Goal: Task Accomplishment & Management: Use online tool/utility

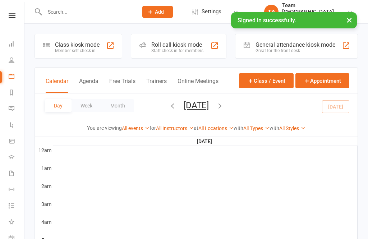
click at [197, 107] on button "[DATE]" at bounding box center [196, 105] width 25 height 10
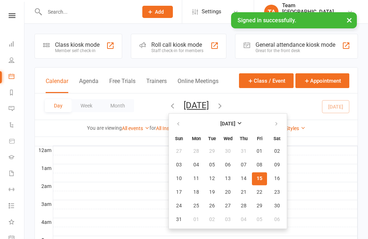
click at [13, 14] on icon at bounding box center [12, 15] width 7 height 5
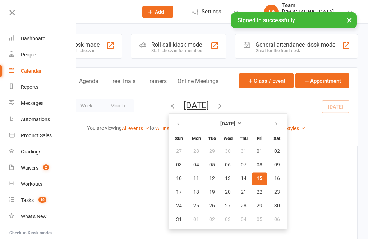
click at [47, 73] on link "Calendar" at bounding box center [43, 71] width 68 height 16
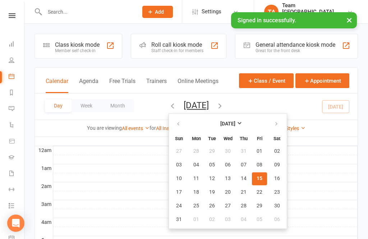
click at [11, 17] on icon at bounding box center [12, 15] width 7 height 5
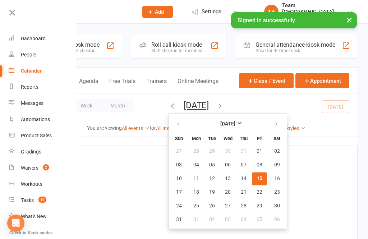
click at [38, 154] on div "Gradings" at bounding box center [31, 152] width 21 height 6
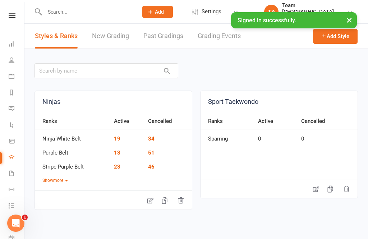
click at [216, 39] on link "Grading Events" at bounding box center [219, 36] width 43 height 25
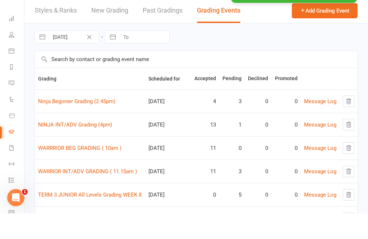
scroll to position [38, 0]
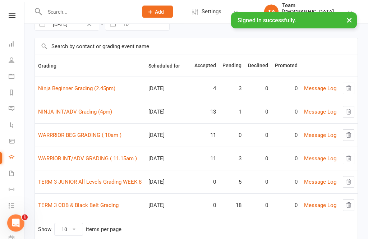
click at [78, 86] on link "Ninja Beginner Grading (2.45pm)" at bounding box center [76, 89] width 77 height 6
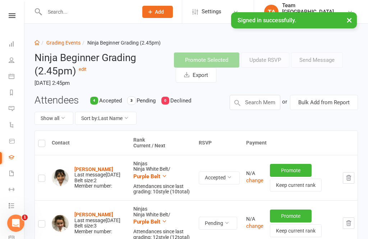
click at [130, 121] on button "Sort by: Last Name" at bounding box center [106, 118] width 62 height 13
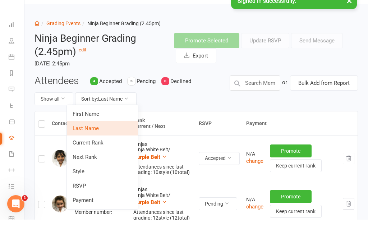
scroll to position [21, 0]
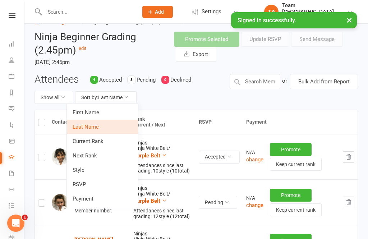
click at [129, 100] on button "Sort by: Last Name" at bounding box center [106, 97] width 62 height 13
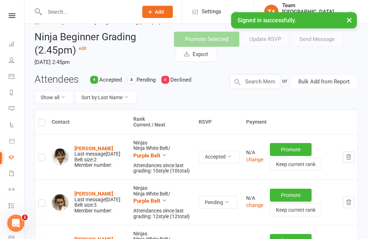
click at [130, 101] on button "Sort by: Last Name" at bounding box center [106, 97] width 62 height 13
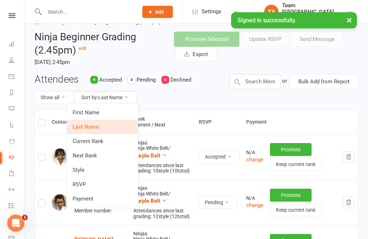
click at [98, 156] on link "Next Rank" at bounding box center [102, 156] width 71 height 14
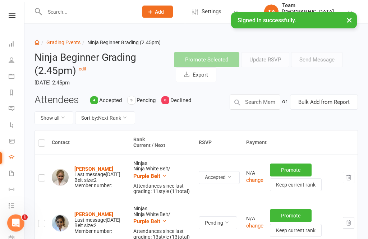
scroll to position [0, 0]
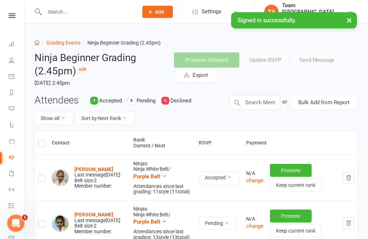
click at [68, 45] on link "Grading Events" at bounding box center [63, 43] width 34 height 6
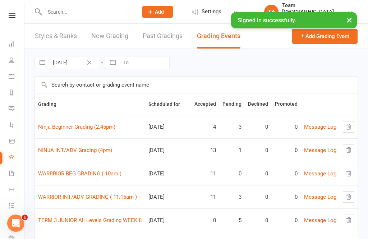
click at [54, 151] on link "NINJA INT/ADV Grading (4pm)" at bounding box center [75, 150] width 74 height 6
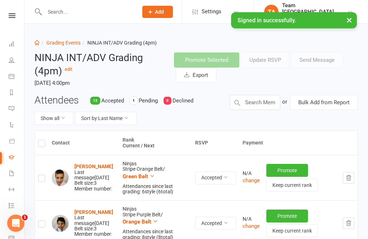
click at [96, 115] on button "Sort by: Last Name" at bounding box center [106, 118] width 62 height 13
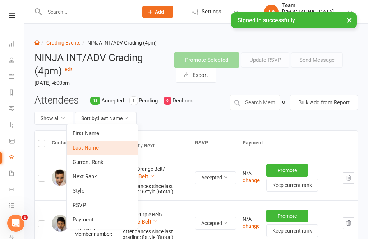
click at [79, 177] on link "Next Rank" at bounding box center [102, 176] width 71 height 14
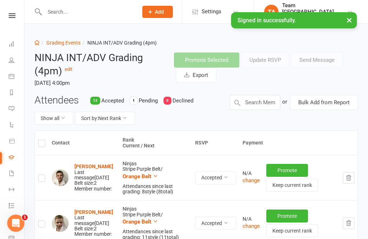
click at [62, 42] on link "Grading Events" at bounding box center [63, 43] width 34 height 6
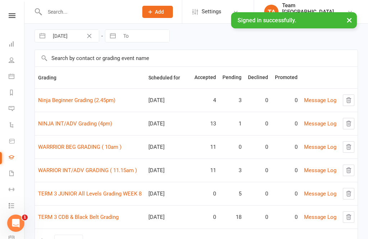
scroll to position [27, 0]
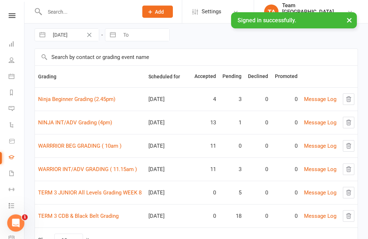
click at [57, 147] on link "WARRRIOR BEG GRADING ( 10am )" at bounding box center [79, 146] width 83 height 6
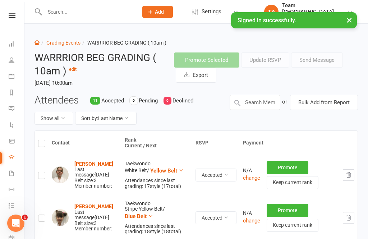
click at [73, 45] on link "Grading Events" at bounding box center [63, 43] width 34 height 6
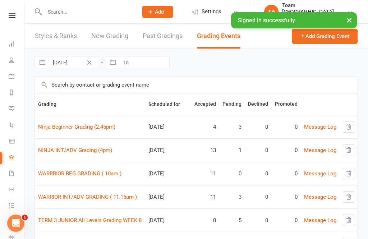
click at [102, 195] on link "WARRIOR INT/ADV GRADING ( 11.15am )" at bounding box center [87, 197] width 99 height 6
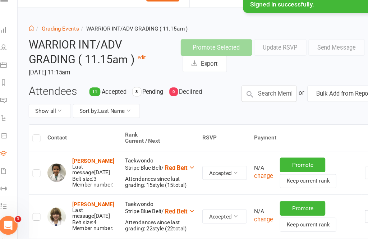
click at [124, 115] on icon at bounding box center [126, 117] width 5 height 5
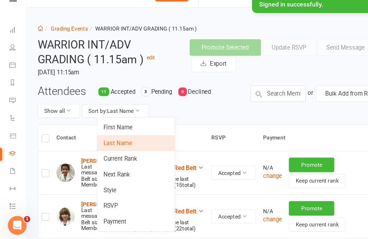
click at [128, 169] on link "Next Rank" at bounding box center [124, 176] width 71 height 14
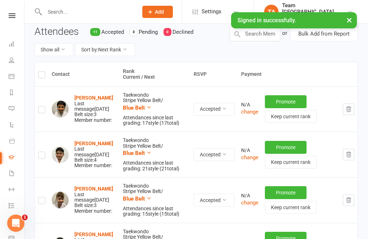
scroll to position [5, 0]
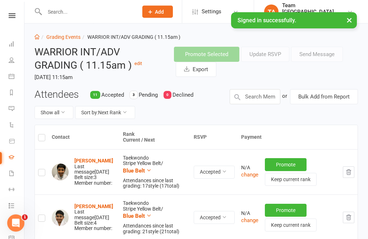
click at [63, 40] on link "Grading Events" at bounding box center [63, 38] width 34 height 6
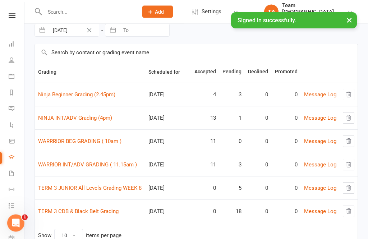
scroll to position [32, 0]
click at [105, 190] on link "TERM 3 JUNIOR All Levels Grading WEEK 8" at bounding box center [90, 188] width 104 height 6
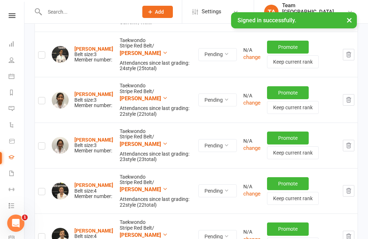
scroll to position [123, 0]
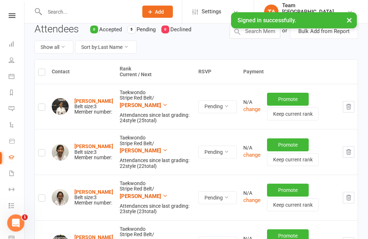
click at [105, 51] on button "Sort by: Last Name" at bounding box center [106, 47] width 62 height 13
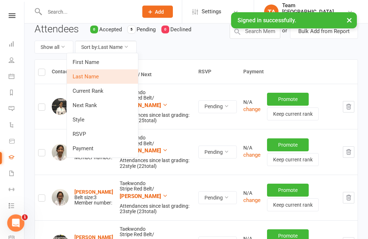
scroll to position [71, 0]
click at [77, 108] on link "Next Rank" at bounding box center [102, 105] width 71 height 14
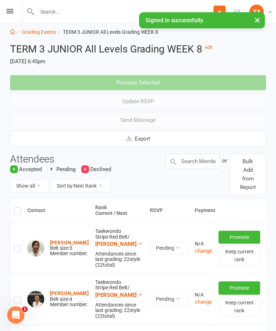
scroll to position [8, 0]
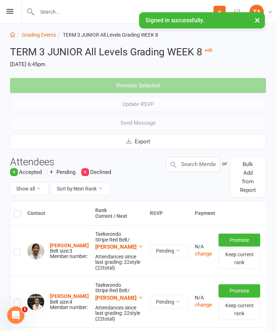
click at [41, 32] on link "Grading Events" at bounding box center [39, 35] width 34 height 6
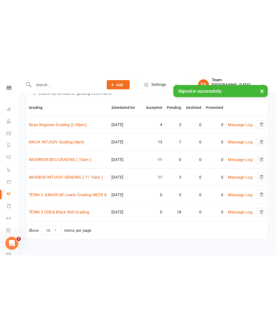
scroll to position [2, 0]
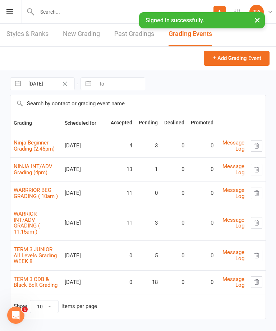
click at [5, 13] on div "Prospect Member Non-attending contact Class / event Appointment Grading event T…" at bounding box center [138, 12] width 276 height 24
click at [12, 10] on icon at bounding box center [9, 11] width 7 height 5
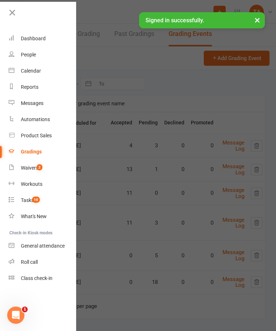
click at [29, 239] on div "Roll call" at bounding box center [29, 262] width 17 height 6
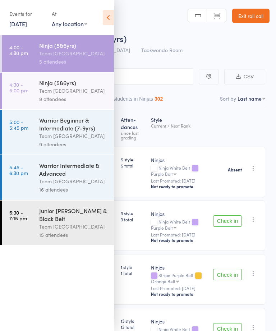
click at [110, 20] on icon at bounding box center [108, 17] width 11 height 15
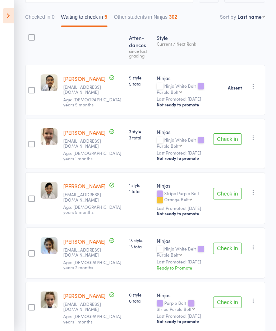
scroll to position [92, 0]
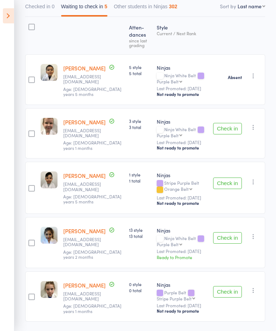
click at [8, 17] on icon at bounding box center [8, 15] width 11 height 15
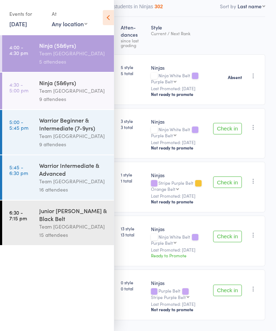
scroll to position [85, 0]
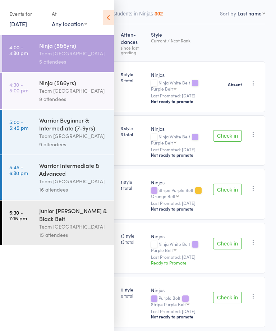
click at [108, 20] on icon at bounding box center [108, 17] width 11 height 15
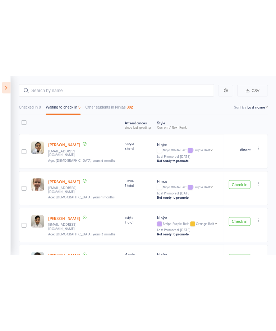
scroll to position [0, 0]
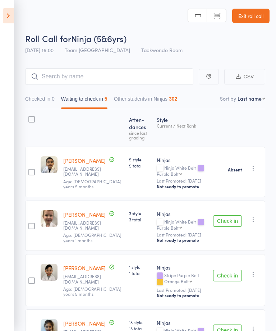
click at [230, 227] on button "Check in" at bounding box center [227, 222] width 29 height 12
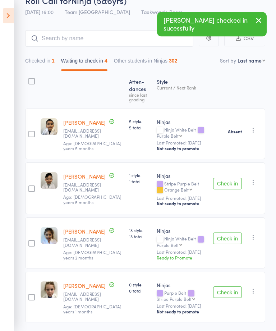
scroll to position [38, 0]
click at [230, 239] on button "Check in" at bounding box center [227, 292] width 29 height 12
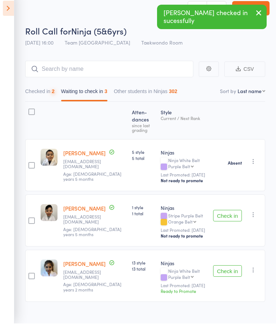
scroll to position [8, 0]
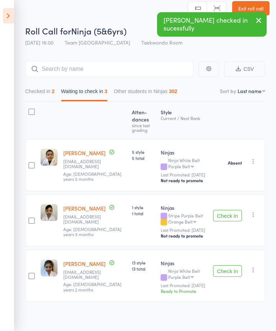
click at [232, 239] on button "Check in" at bounding box center [227, 272] width 29 height 12
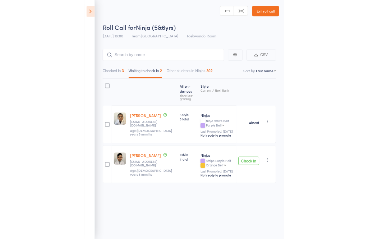
scroll to position [24, 0]
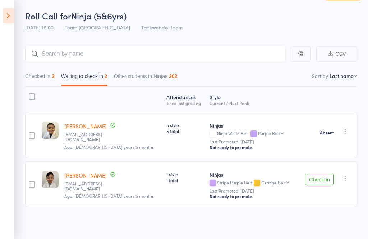
click at [9, 19] on icon at bounding box center [8, 15] width 11 height 15
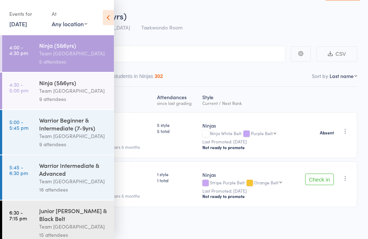
click at [22, 83] on time "4:30 - 5:00 pm" at bounding box center [18, 88] width 19 height 12
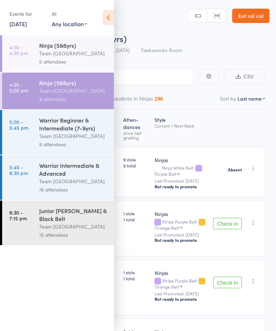
click at [108, 15] on icon at bounding box center [108, 17] width 11 height 15
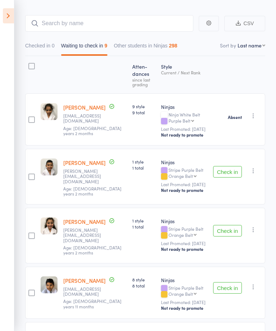
scroll to position [58, 0]
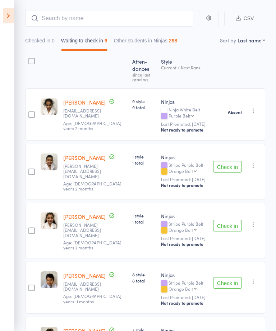
click at [230, 168] on button "Check in" at bounding box center [227, 167] width 29 height 12
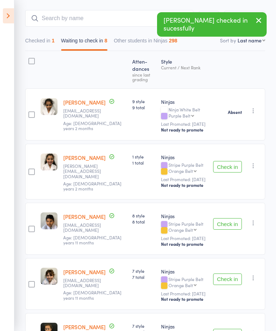
click at [231, 168] on button "Check in" at bounding box center [227, 167] width 29 height 12
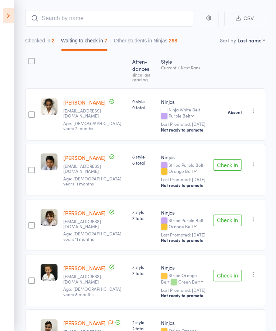
click at [225, 166] on button "Check in" at bounding box center [227, 165] width 29 height 12
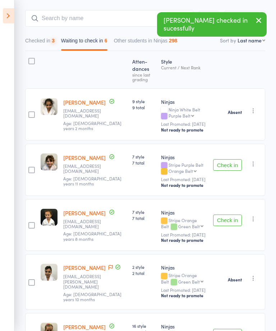
click at [236, 159] on button "Check in" at bounding box center [227, 165] width 29 height 12
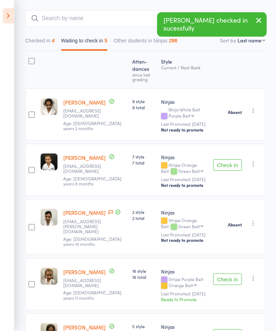
scroll to position [92, 0]
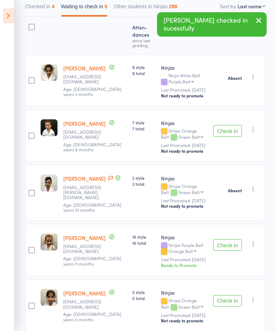
click at [231, 239] on button "Check in" at bounding box center [227, 301] width 29 height 12
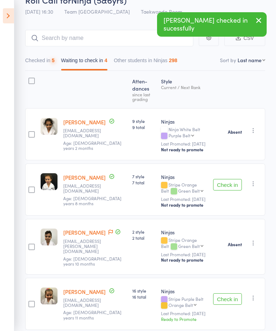
click at [228, 180] on button "Check in" at bounding box center [227, 185] width 29 height 12
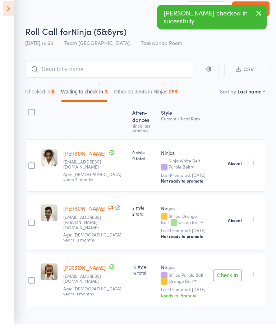
scroll to position [8, 0]
